Goal: Task Accomplishment & Management: Manage account settings

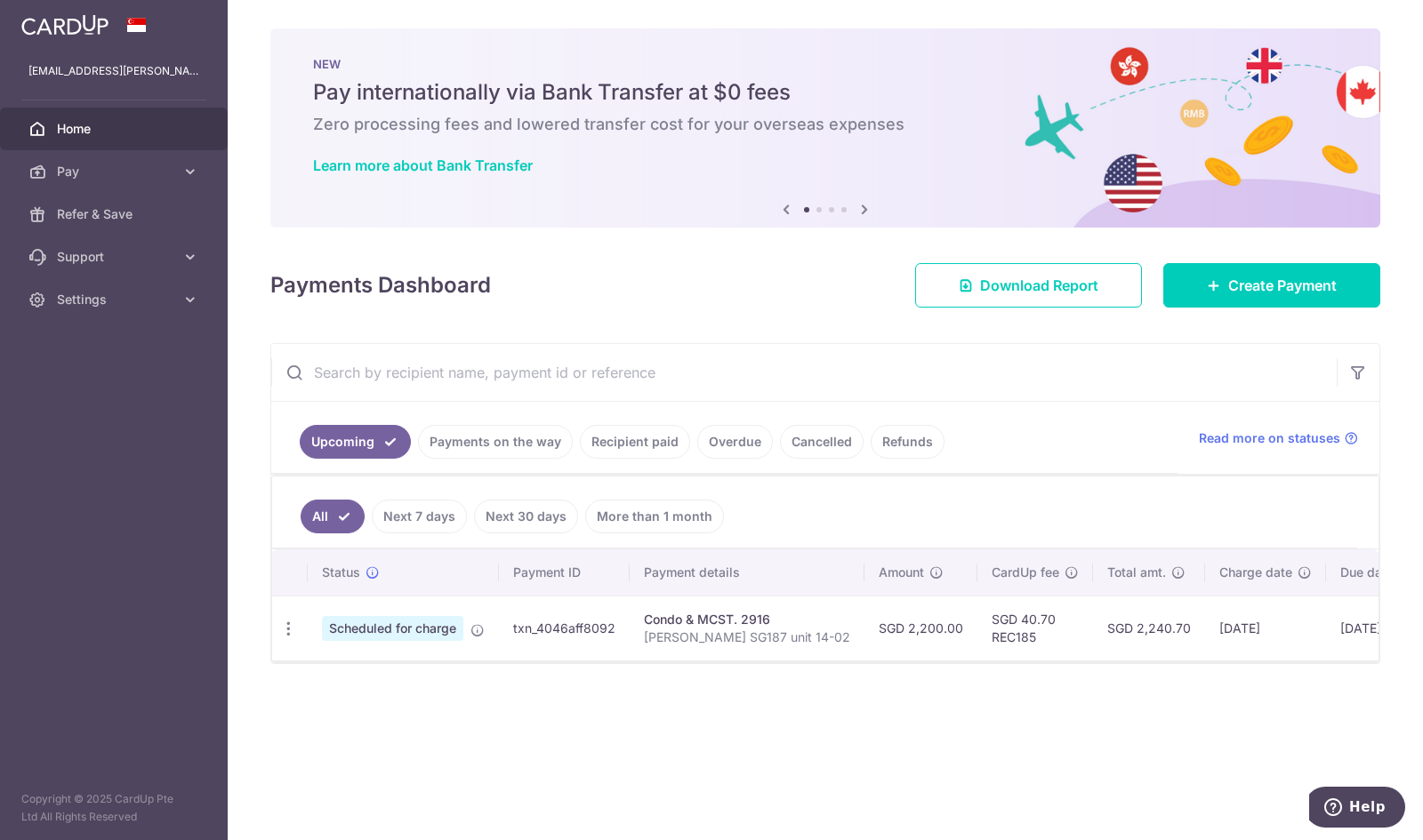
click at [553, 624] on td "txn_4046aff8092" at bounding box center [564, 628] width 130 height 65
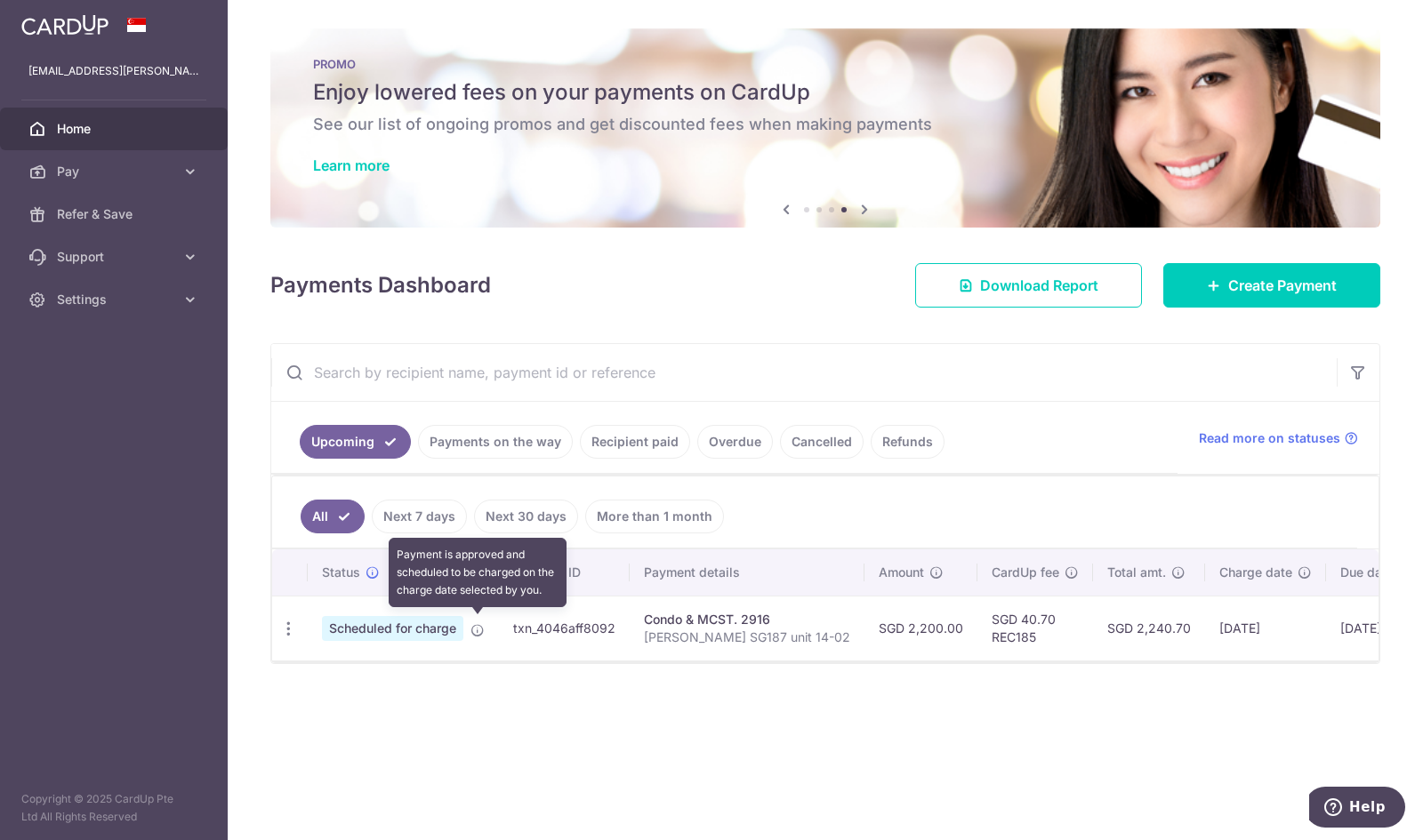
click at [476, 624] on icon at bounding box center [477, 630] width 14 height 14
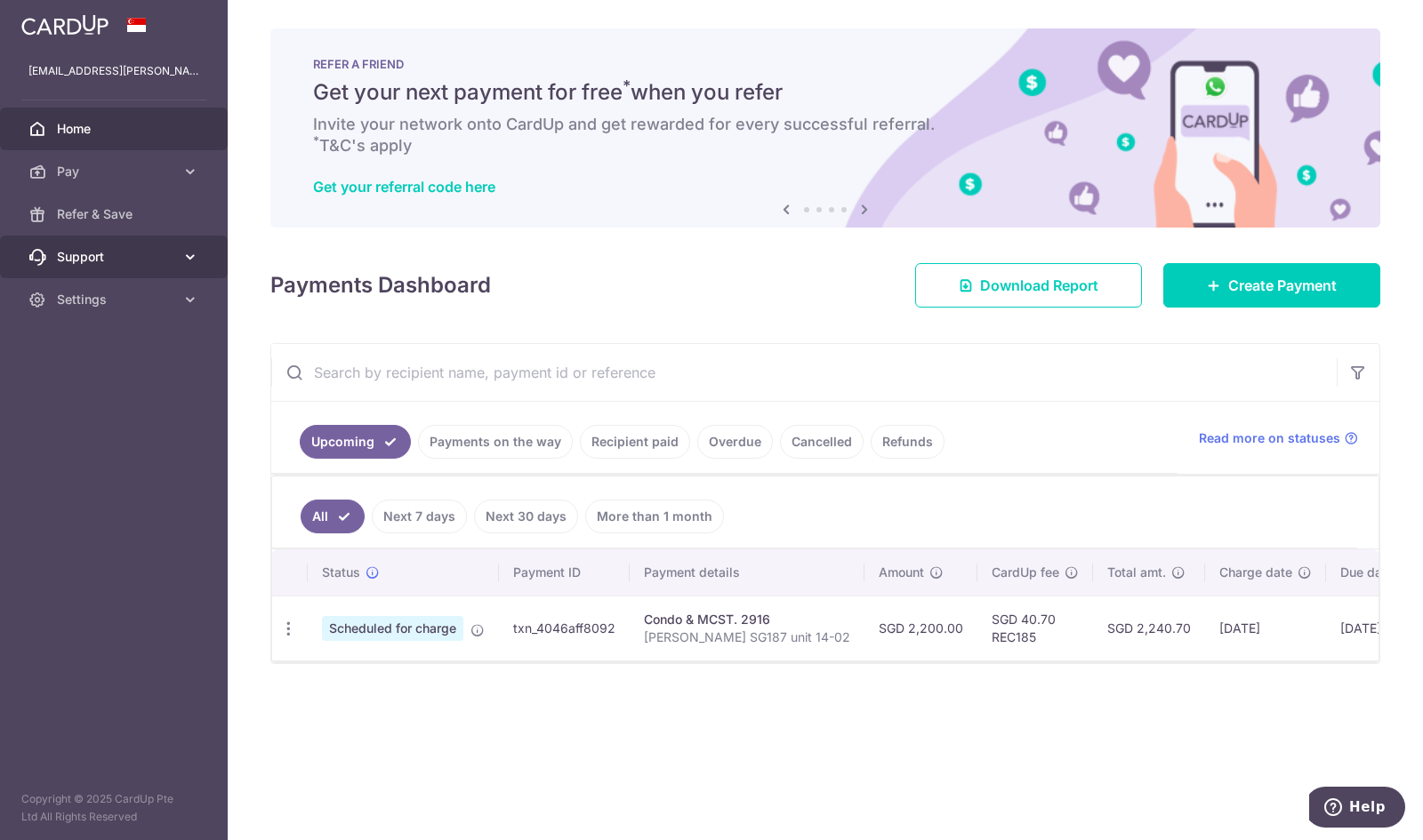
click at [95, 258] on span "Support" at bounding box center [115, 257] width 118 height 18
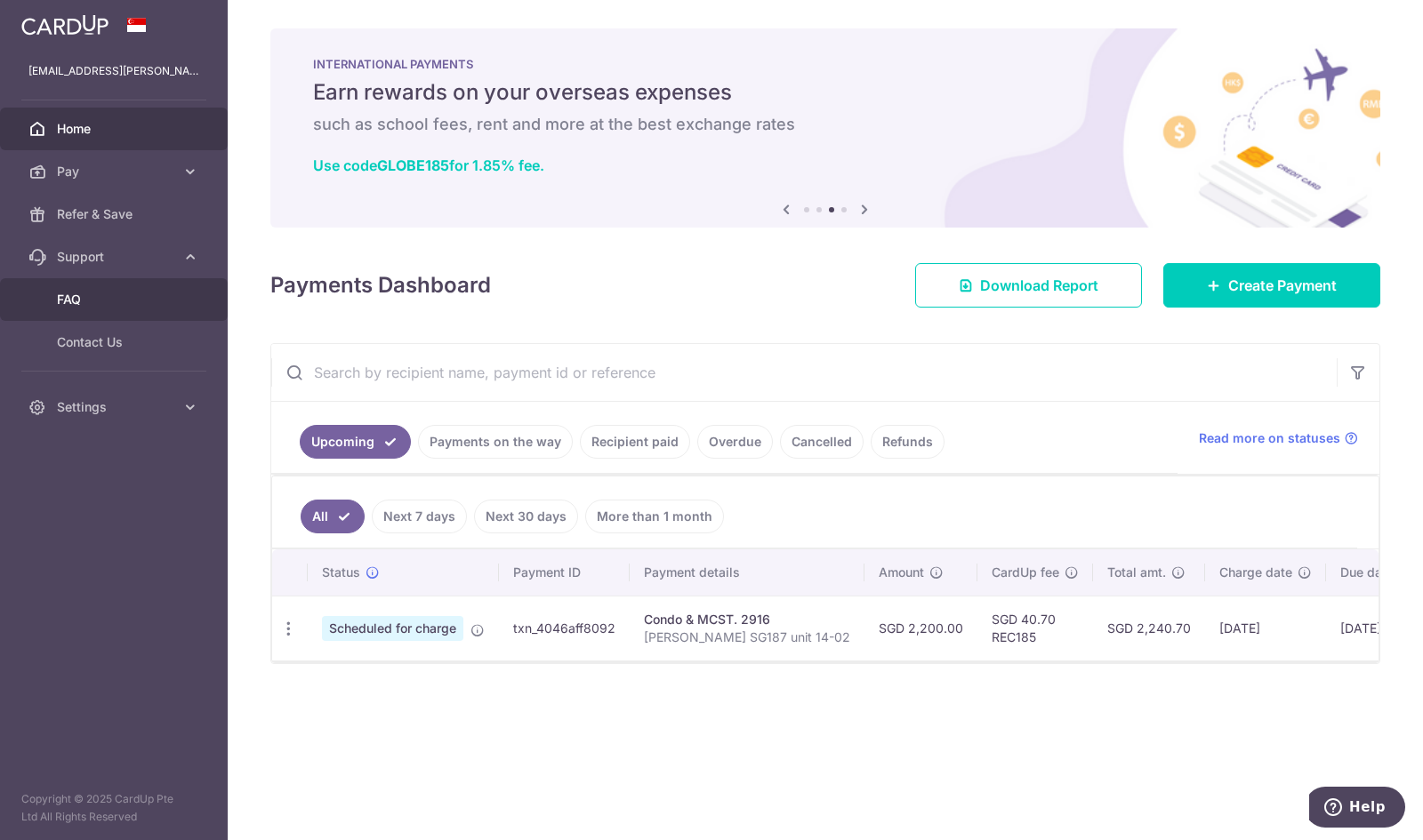
click at [73, 295] on span "FAQ" at bounding box center [115, 299] width 118 height 18
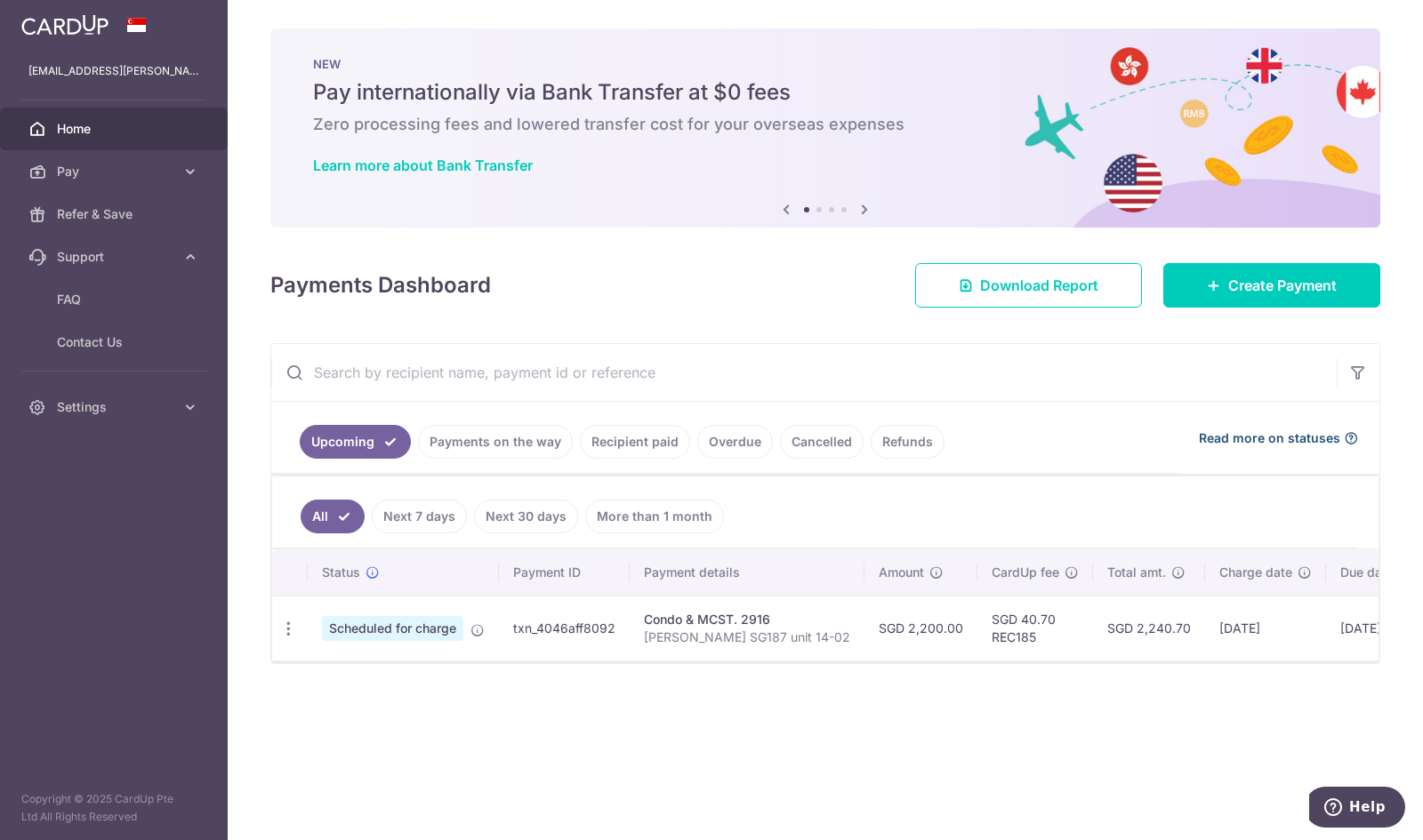
click at [1237, 439] on span "Read more on statuses" at bounding box center [1268, 438] width 141 height 18
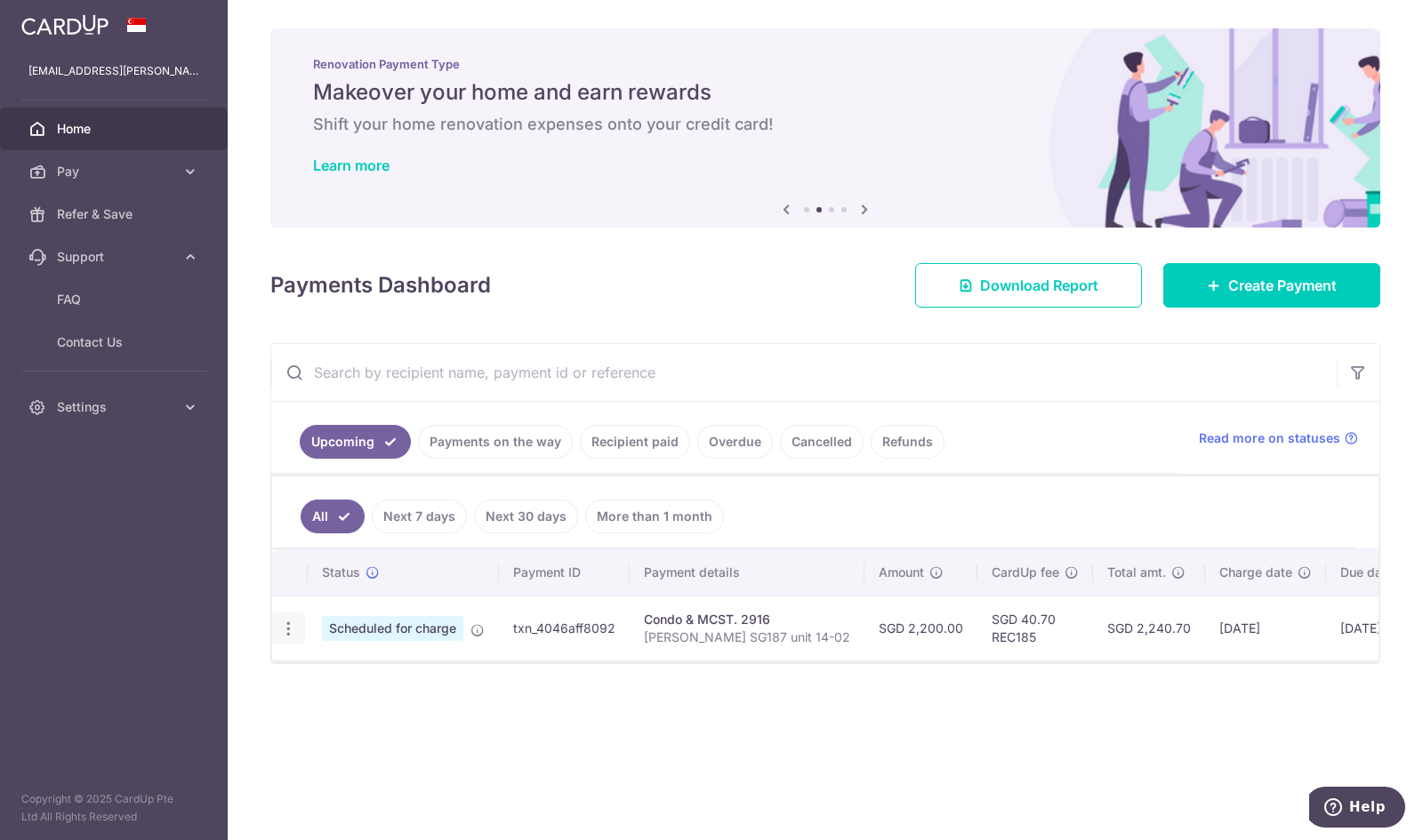
click at [288, 624] on icon "button" at bounding box center [289, 628] width 19 height 19
click at [334, 671] on span "Update payment" at bounding box center [383, 677] width 121 height 22
radio input "true"
type input "2,200.00"
type input "[DATE]"
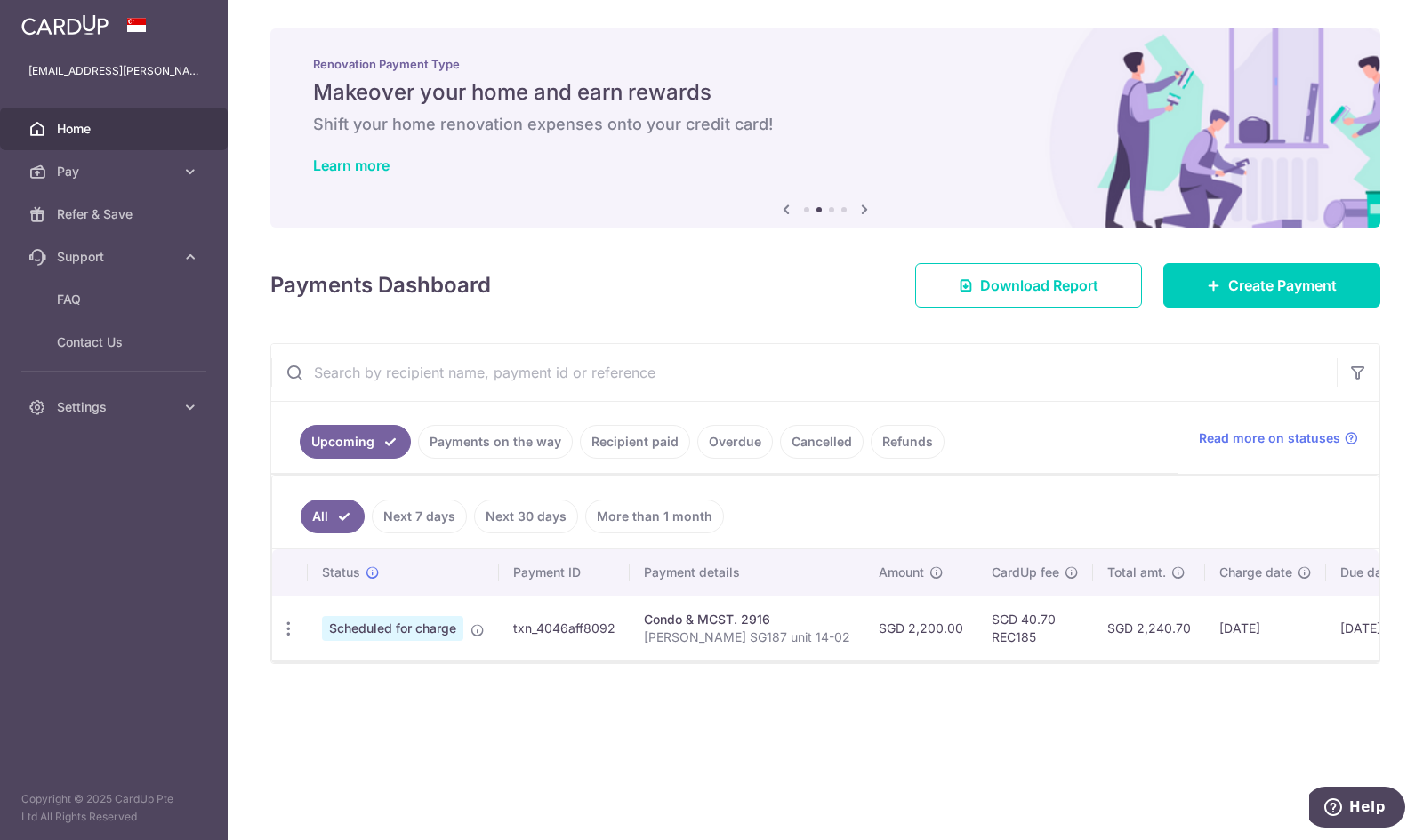
type input "[PERSON_NAME] SG187 unit 14-02"
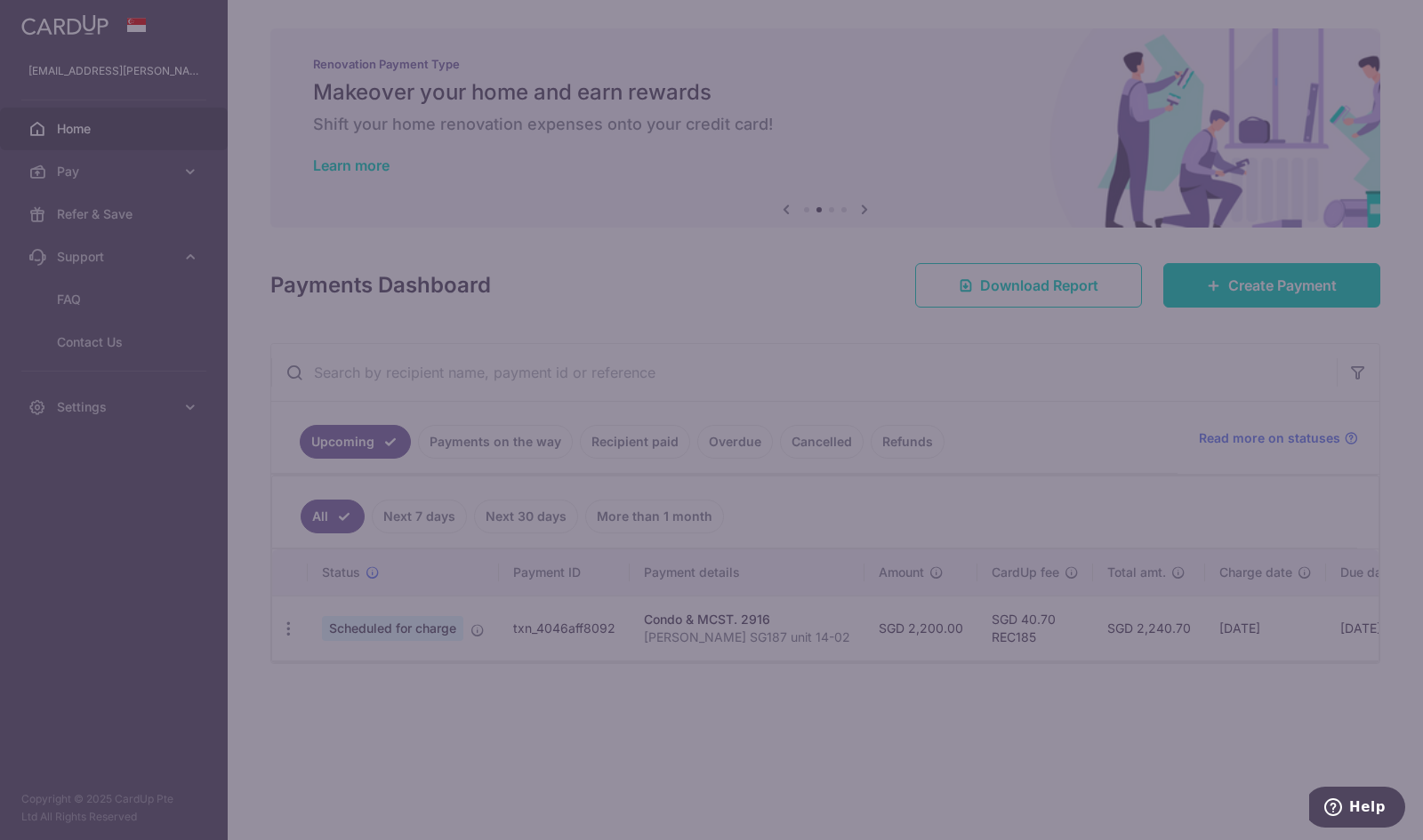
type input "REC185"
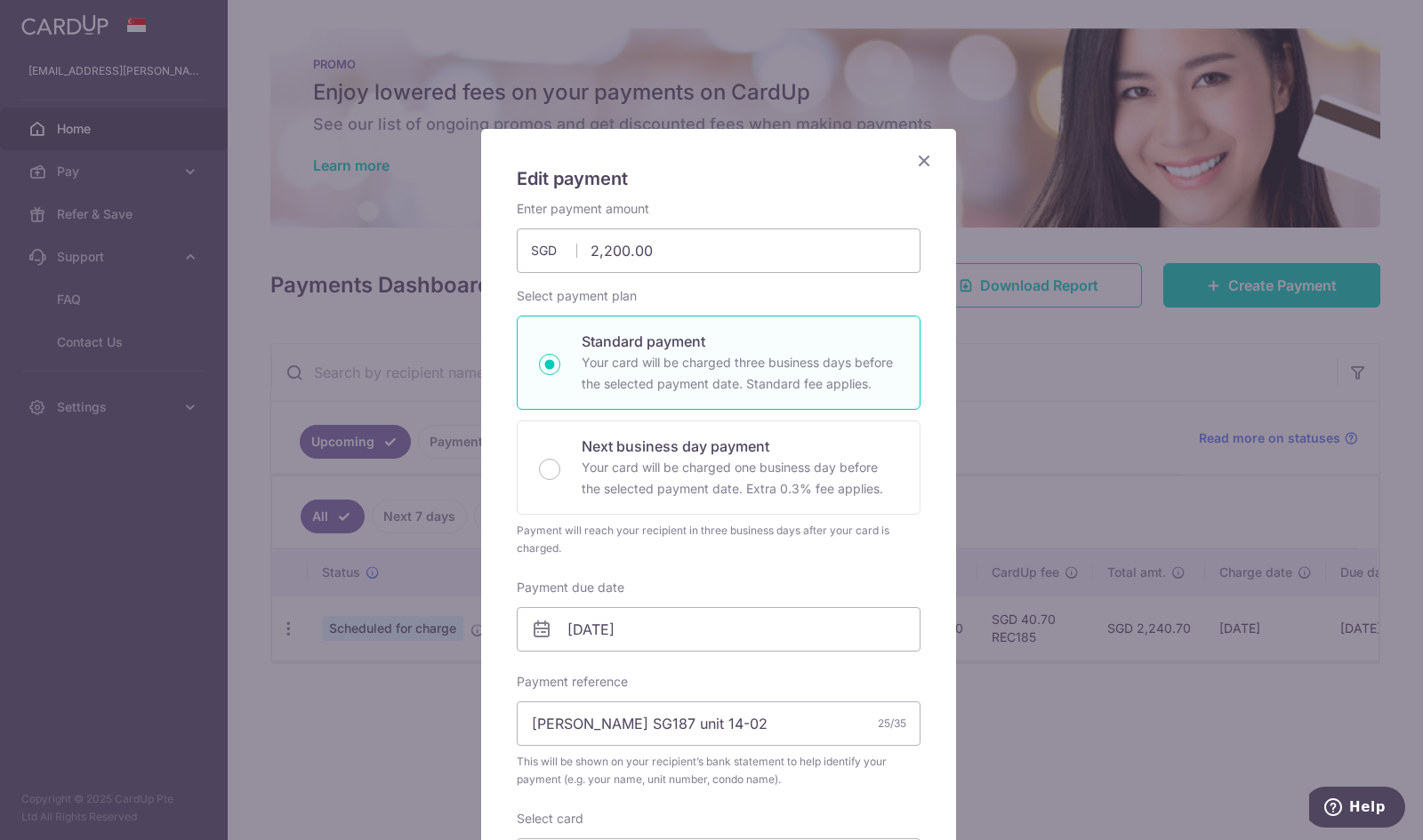
click at [920, 160] on icon "Close" at bounding box center [924, 160] width 22 height 22
